Goal: Task Accomplishment & Management: Manage account settings

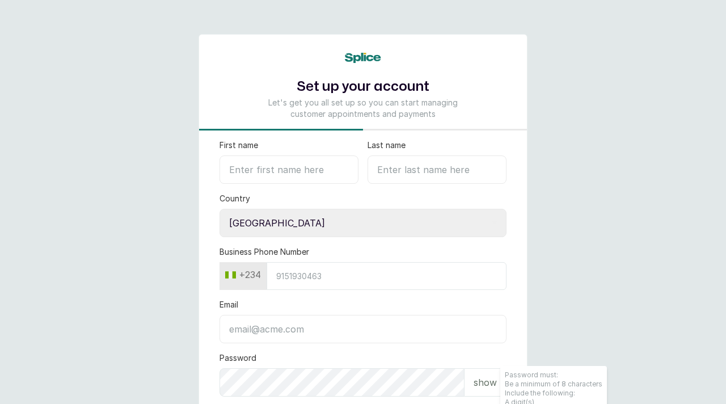
select select "NG"
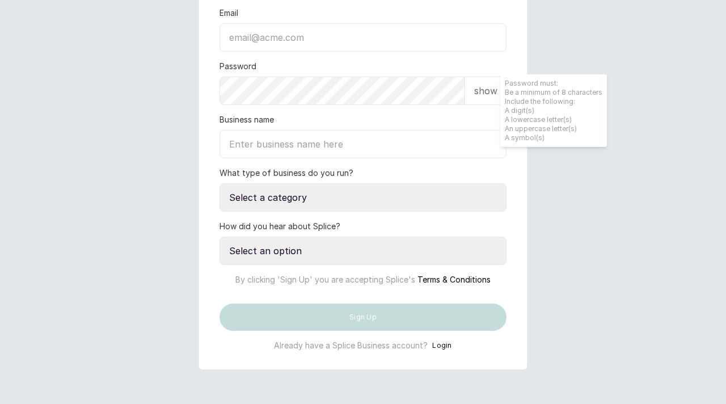
type input "[EMAIL_ADDRESS][DOMAIN_NAME]"
click at [444, 345] on button "Login" at bounding box center [442, 345] width 20 height 11
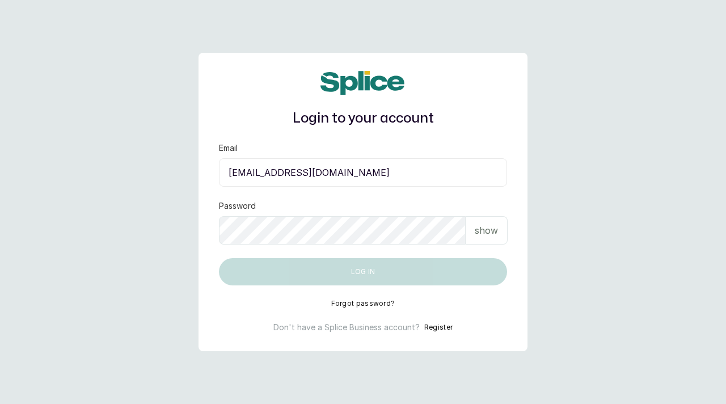
click at [280, 154] on div "Email offorhenrii@gmail.com" at bounding box center [363, 164] width 288 height 44
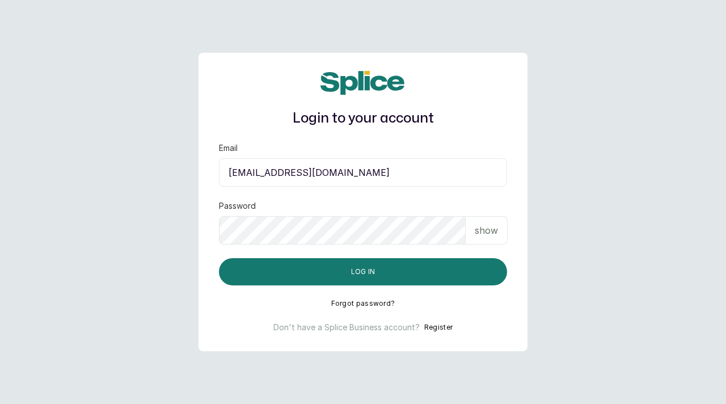
click at [273, 181] on input "[EMAIL_ADDRESS][DOMAIN_NAME]" at bounding box center [363, 172] width 288 height 28
click at [273, 180] on input "[EMAIL_ADDRESS][DOMAIN_NAME]" at bounding box center [363, 172] width 288 height 28
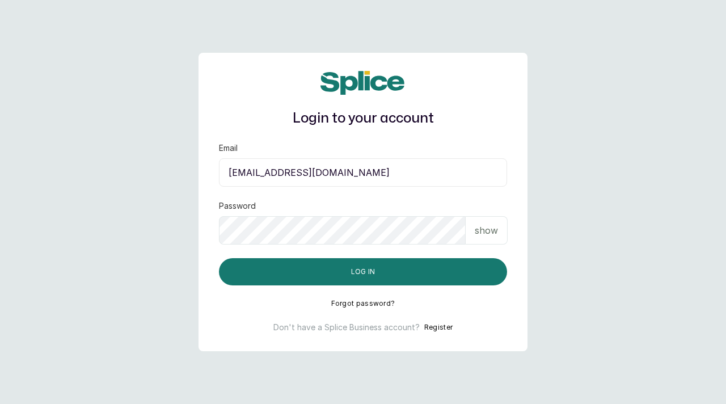
paste input "feelgoodskincare"
type input "[EMAIL_ADDRESS][DOMAIN_NAME]"
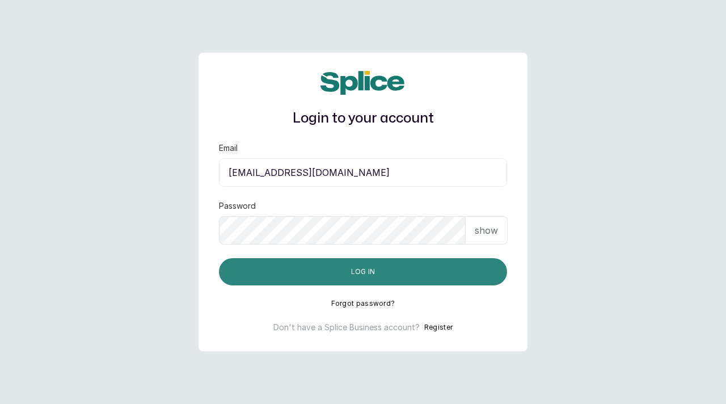
click at [390, 271] on button "Log in" at bounding box center [363, 271] width 288 height 27
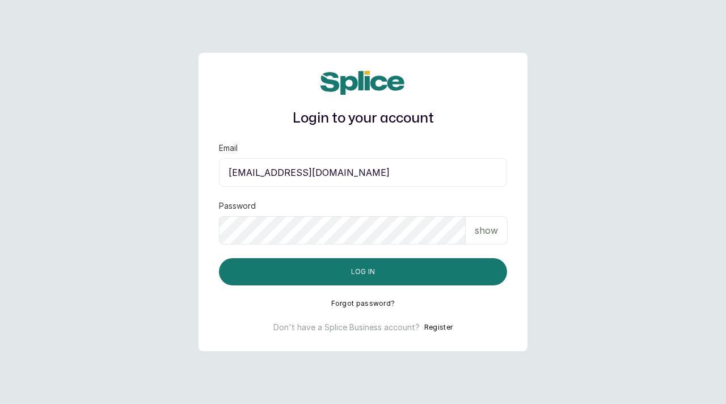
click at [310, 165] on input "[EMAIL_ADDRESS][DOMAIN_NAME]" at bounding box center [363, 172] width 288 height 28
click at [292, 166] on input "[EMAIL_ADDRESS][DOMAIN_NAME]" at bounding box center [363, 172] width 288 height 28
click at [305, 180] on input "offorhenrii@gmail.com" at bounding box center [363, 172] width 288 height 28
click at [301, 171] on input "offorhenrii@gmail.com" at bounding box center [363, 172] width 288 height 28
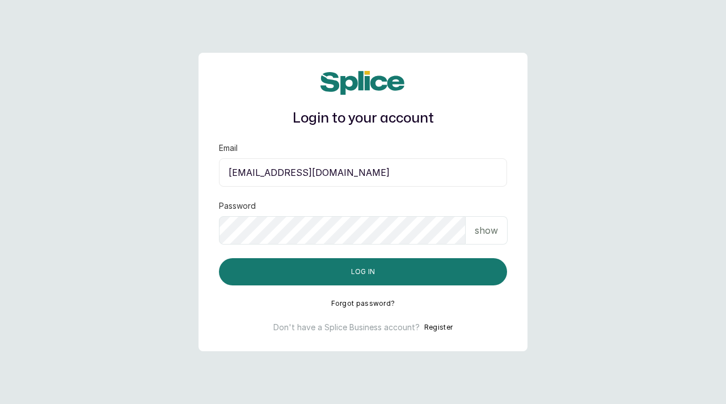
click at [301, 171] on input "offorhenrii@gmail.com" at bounding box center [363, 172] width 288 height 28
paste input "feelgoodskincare"
click at [476, 227] on p "show" at bounding box center [486, 230] width 23 height 14
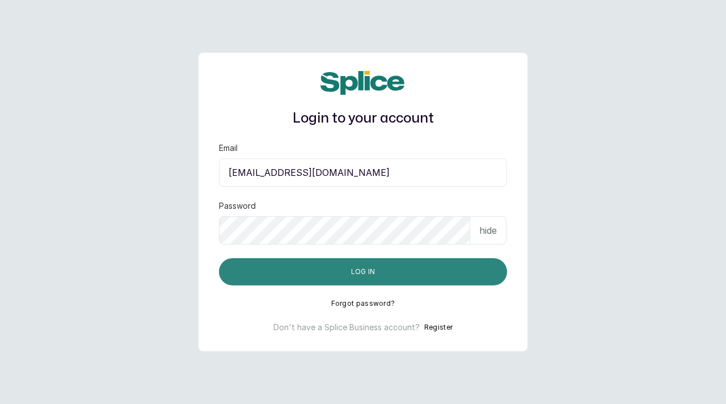
click at [411, 276] on button "Log in" at bounding box center [363, 271] width 288 height 27
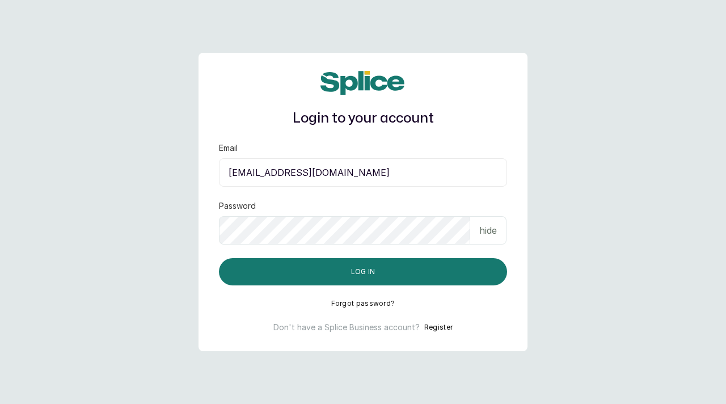
click at [349, 169] on input "feelgoodskincare@gmail.com" at bounding box center [363, 172] width 288 height 28
click at [366, 169] on input "feelgoodskincare@gmail.com" at bounding box center [363, 172] width 288 height 28
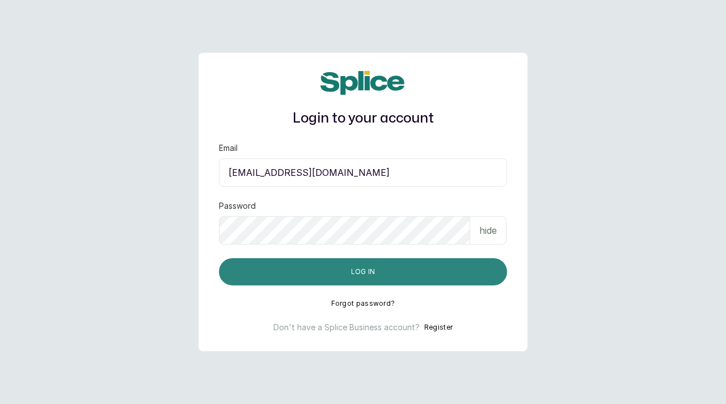
click at [352, 271] on button "Log in" at bounding box center [363, 271] width 288 height 27
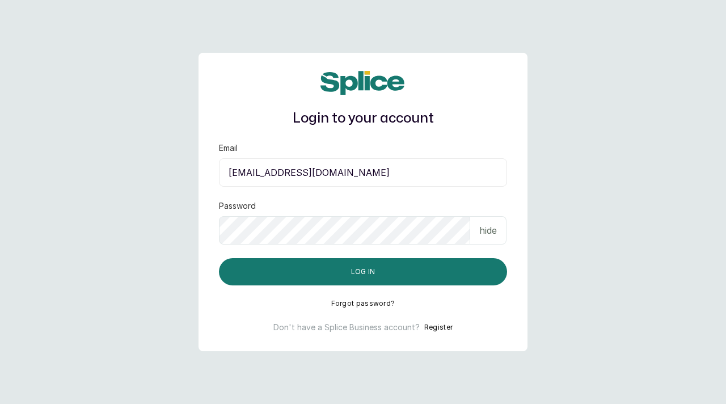
click at [301, 175] on input "feelgoodskincare@gmail.com" at bounding box center [363, 172] width 288 height 28
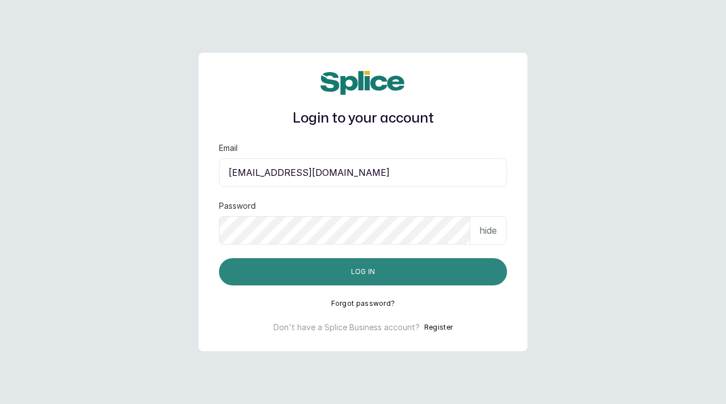
click at [323, 271] on button "Log in" at bounding box center [363, 271] width 288 height 27
click at [303, 275] on button "Log in" at bounding box center [363, 271] width 288 height 27
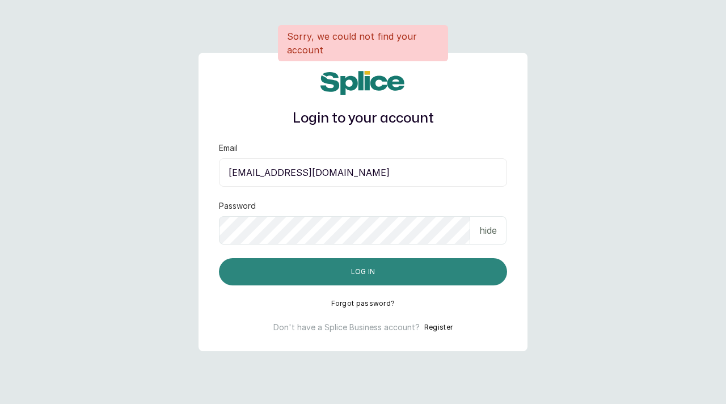
click at [303, 274] on button "Log in" at bounding box center [363, 271] width 288 height 27
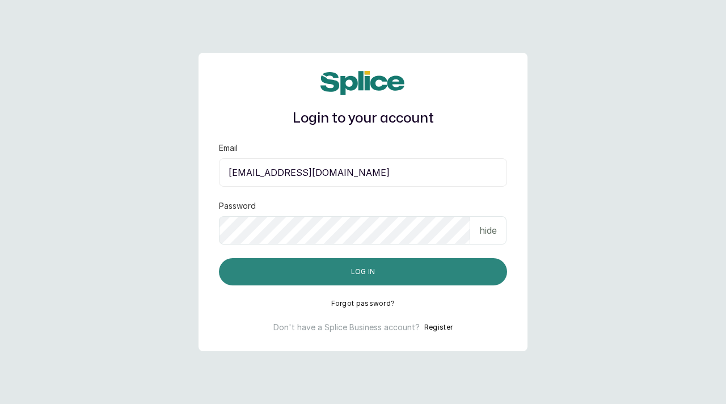
click at [303, 274] on button "Log in" at bounding box center [363, 271] width 288 height 27
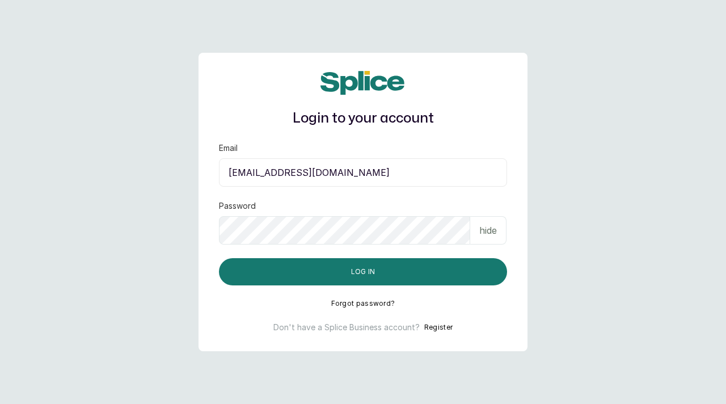
click at [287, 172] on input "feelgoodskincarespa@gmail.com" at bounding box center [363, 172] width 288 height 28
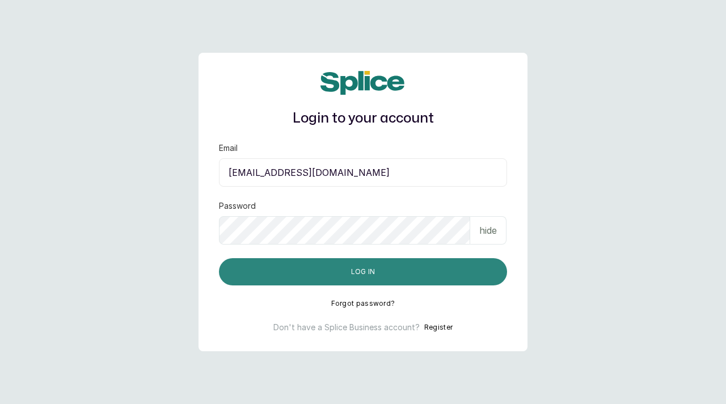
type input "Skincarefeelgood@gmail.com"
click at [331, 269] on button "Log in" at bounding box center [363, 271] width 288 height 27
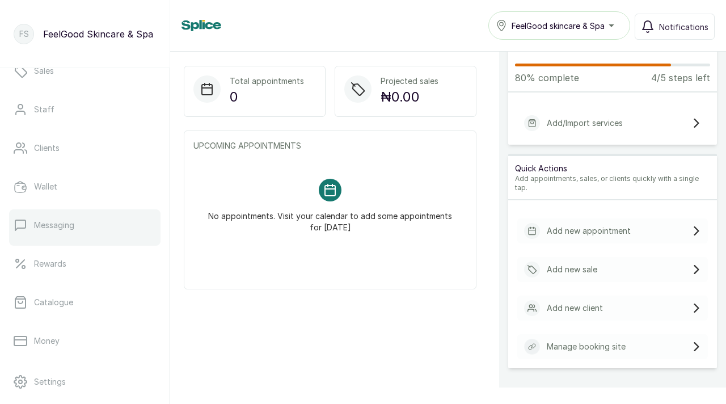
scroll to position [82, 0]
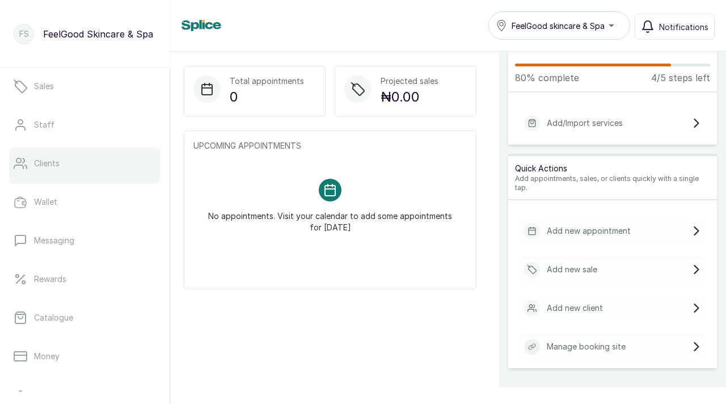
click at [70, 174] on link "Clients" at bounding box center [84, 163] width 151 height 32
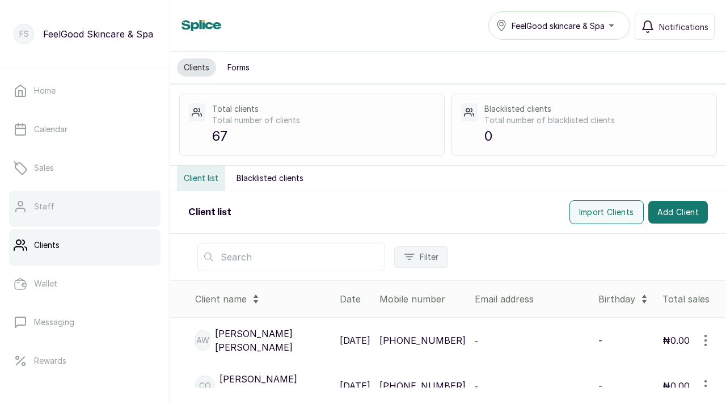
click at [56, 217] on link "Staff" at bounding box center [84, 207] width 151 height 32
